Goal: Task Accomplishment & Management: Manage account settings

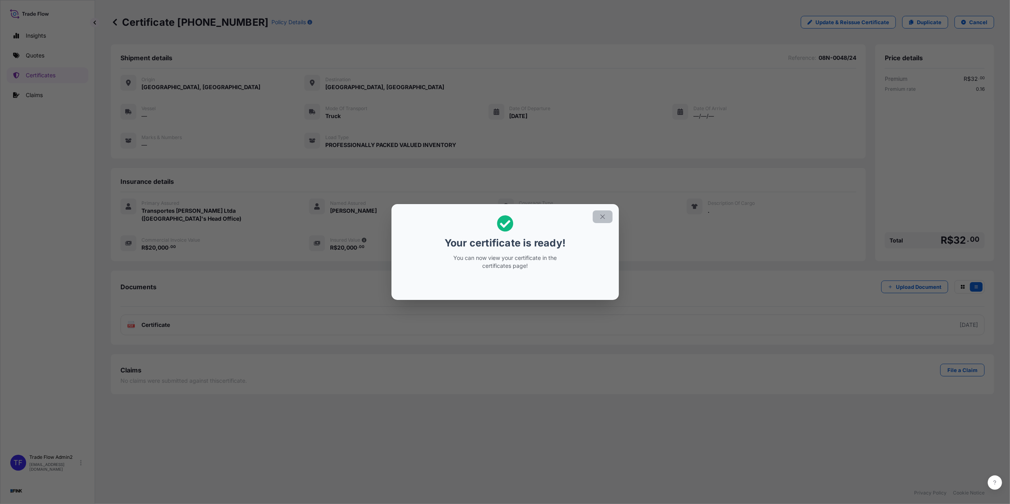
click at [599, 218] on icon "button" at bounding box center [602, 216] width 7 height 7
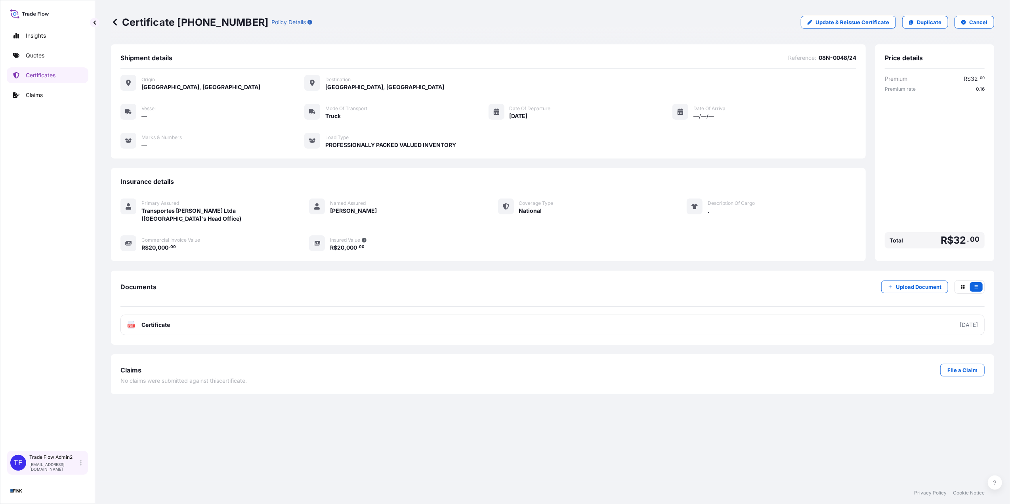
click at [81, 467] on div "Trade Flow Admin2 [EMAIL_ADDRESS][DOMAIN_NAME]" at bounding box center [56, 462] width 55 height 17
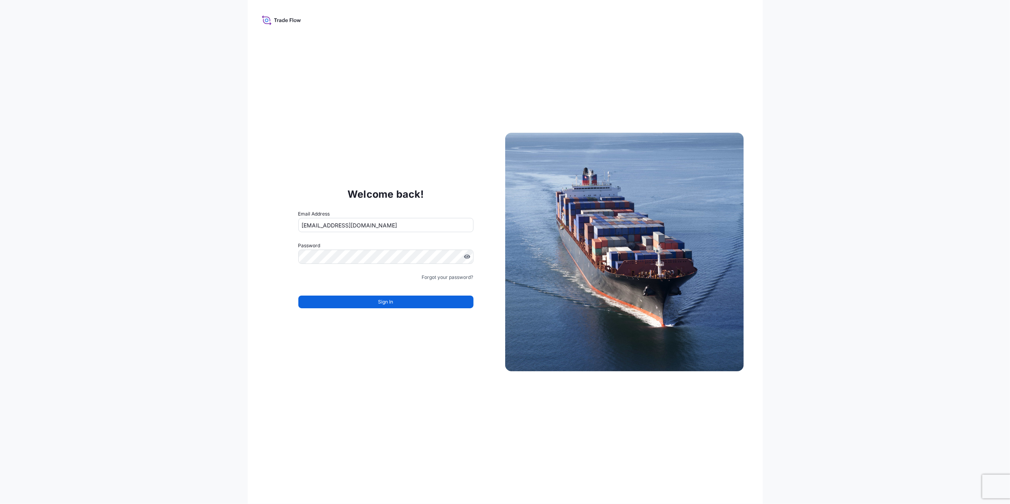
click at [342, 223] on input "[EMAIL_ADDRESS][DOMAIN_NAME]" at bounding box center [385, 225] width 175 height 14
drag, startPoint x: 328, startPoint y: 224, endPoint x: 354, endPoint y: 223, distance: 25.8
click at [354, 223] on input "[EMAIL_ADDRESS][DOMAIN_NAME]" at bounding box center [385, 225] width 175 height 14
click at [365, 223] on input "[EMAIL_ADDRESS][DOMAIN_NAME]" at bounding box center [385, 225] width 175 height 14
click at [362, 222] on input "[EMAIL_ADDRESS][DOMAIN_NAME]" at bounding box center [385, 225] width 175 height 14
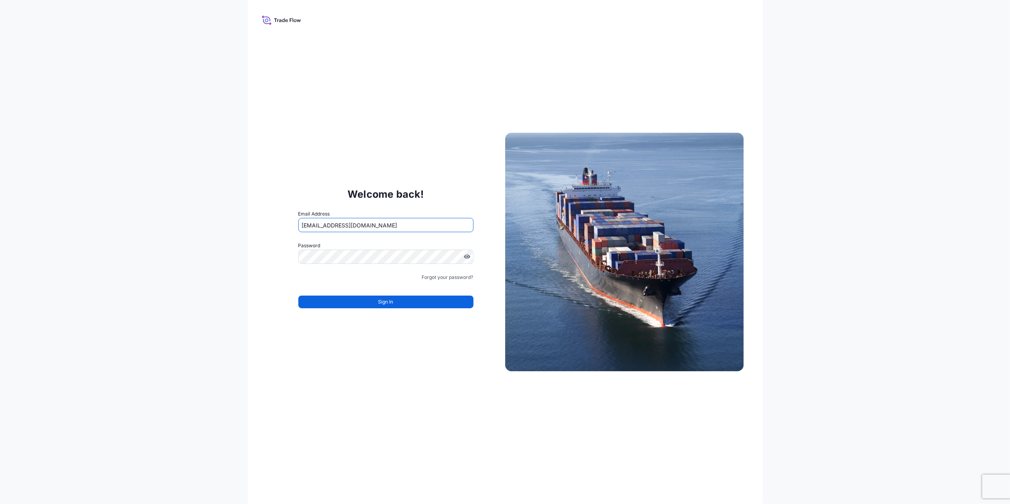
click at [362, 222] on input "[EMAIL_ADDRESS][DOMAIN_NAME]" at bounding box center [385, 225] width 175 height 14
type input "[EMAIL_ADDRESS][DOMAIN_NAME]"
click at [364, 303] on button "Sign In" at bounding box center [385, 302] width 175 height 13
drag, startPoint x: 391, startPoint y: 222, endPoint x: 341, endPoint y: 221, distance: 49.9
click at [341, 221] on input "[EMAIL_ADDRESS][DOMAIN_NAME]" at bounding box center [385, 225] width 175 height 14
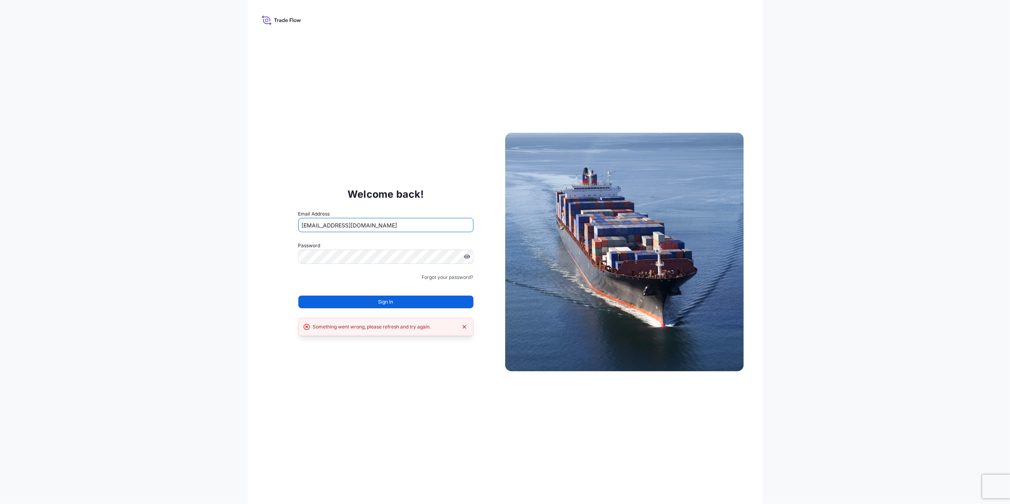
click at [397, 339] on div "Welcome back! Email Address [EMAIL_ADDRESS][DOMAIN_NAME] Password Must include:…" at bounding box center [505, 252] width 515 height 504
click at [448, 275] on link "Forgot your password?" at bounding box center [447, 277] width 51 height 8
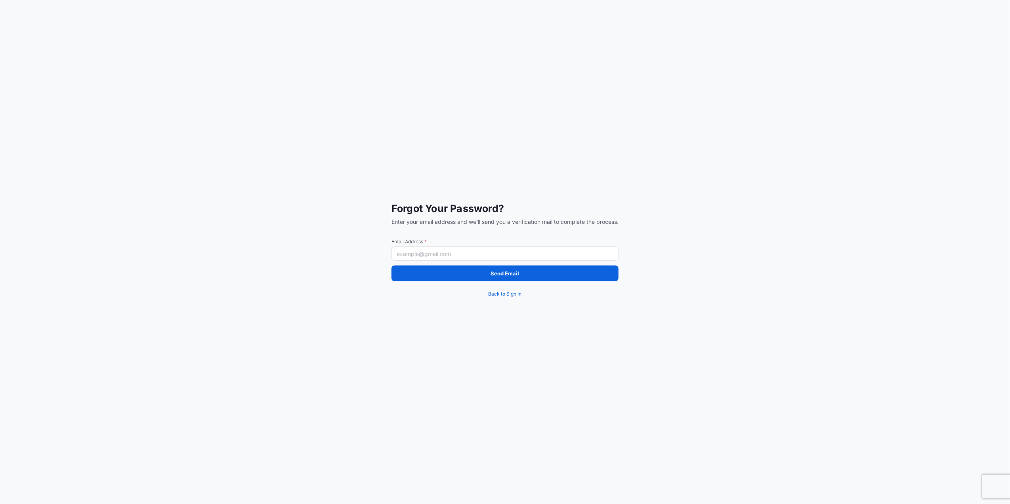
click at [430, 251] on input "Email Address *" at bounding box center [504, 253] width 227 height 14
paste input "[PERSON_NAME][EMAIL_ADDRESS][PERSON_NAME][DOMAIN_NAME]"
type input "[PERSON_NAME][EMAIL_ADDRESS][PERSON_NAME][DOMAIN_NAME]"
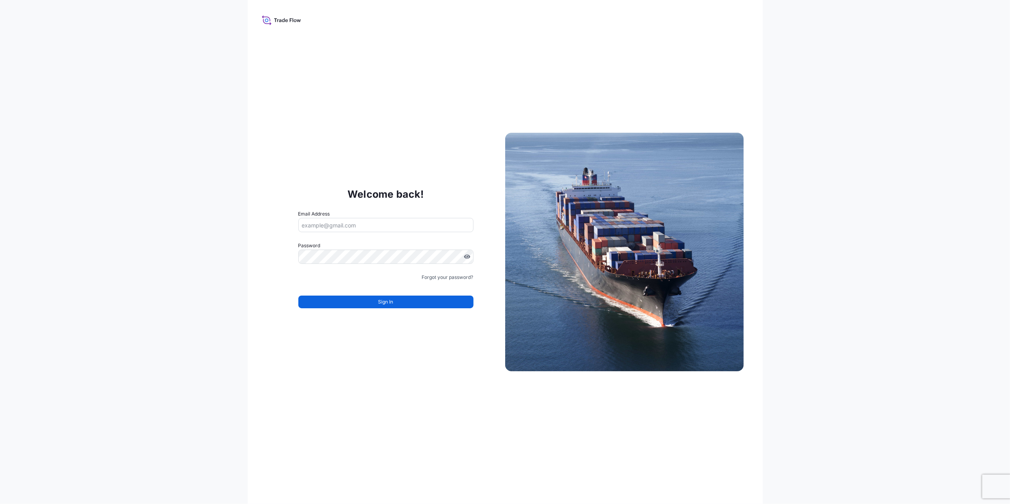
type input "[EMAIL_ADDRESS][DOMAIN_NAME]"
click at [458, 273] on form "Email Address [EMAIL_ADDRESS][DOMAIN_NAME] Password Must include: Upper & lower…" at bounding box center [385, 264] width 175 height 108
click at [463, 274] on link "Forgot your password?" at bounding box center [447, 277] width 51 height 8
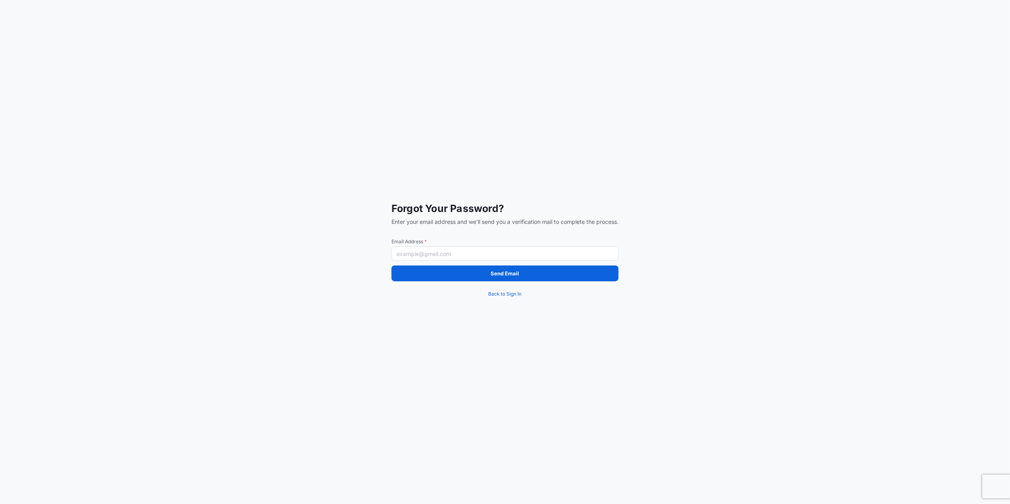
click at [462, 257] on input "Email Address *" at bounding box center [504, 253] width 227 height 14
paste input "[PERSON_NAME][EMAIL_ADDRESS][PERSON_NAME][DOMAIN_NAME]"
type input "[PERSON_NAME][EMAIL_ADDRESS][PERSON_NAME][DOMAIN_NAME]"
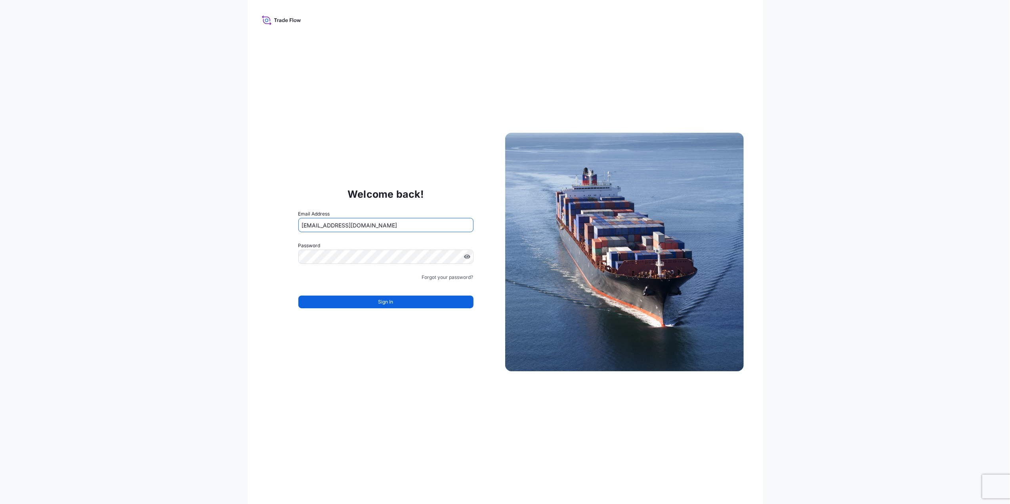
drag, startPoint x: 372, startPoint y: 222, endPoint x: 333, endPoint y: 218, distance: 39.9
click at [333, 218] on input "[EMAIL_ADDRESS][DOMAIN_NAME]" at bounding box center [385, 225] width 175 height 14
click at [374, 298] on button "Sign In" at bounding box center [385, 302] width 175 height 13
drag, startPoint x: 344, startPoint y: 224, endPoint x: 332, endPoint y: 222, distance: 12.0
click at [332, 222] on input "[EMAIL_ADDRESS][DOMAIN_NAME]" at bounding box center [385, 225] width 175 height 14
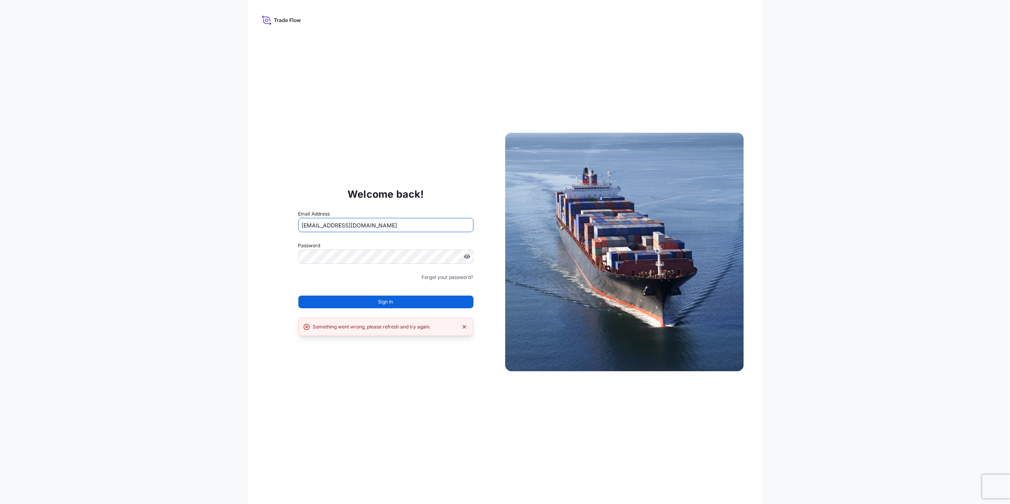
drag, startPoint x: 328, startPoint y: 224, endPoint x: 278, endPoint y: 224, distance: 50.7
click at [278, 224] on div "Welcome back! Email Address [EMAIL_ADDRESS][DOMAIN_NAME] Password Must include:…" at bounding box center [386, 251] width 238 height 163
type input "[PERSON_NAME][EMAIL_ADDRESS][PERSON_NAME][DOMAIN_NAME]"
click at [380, 302] on span "Sign In" at bounding box center [385, 302] width 15 height 8
